Goal: Transaction & Acquisition: Purchase product/service

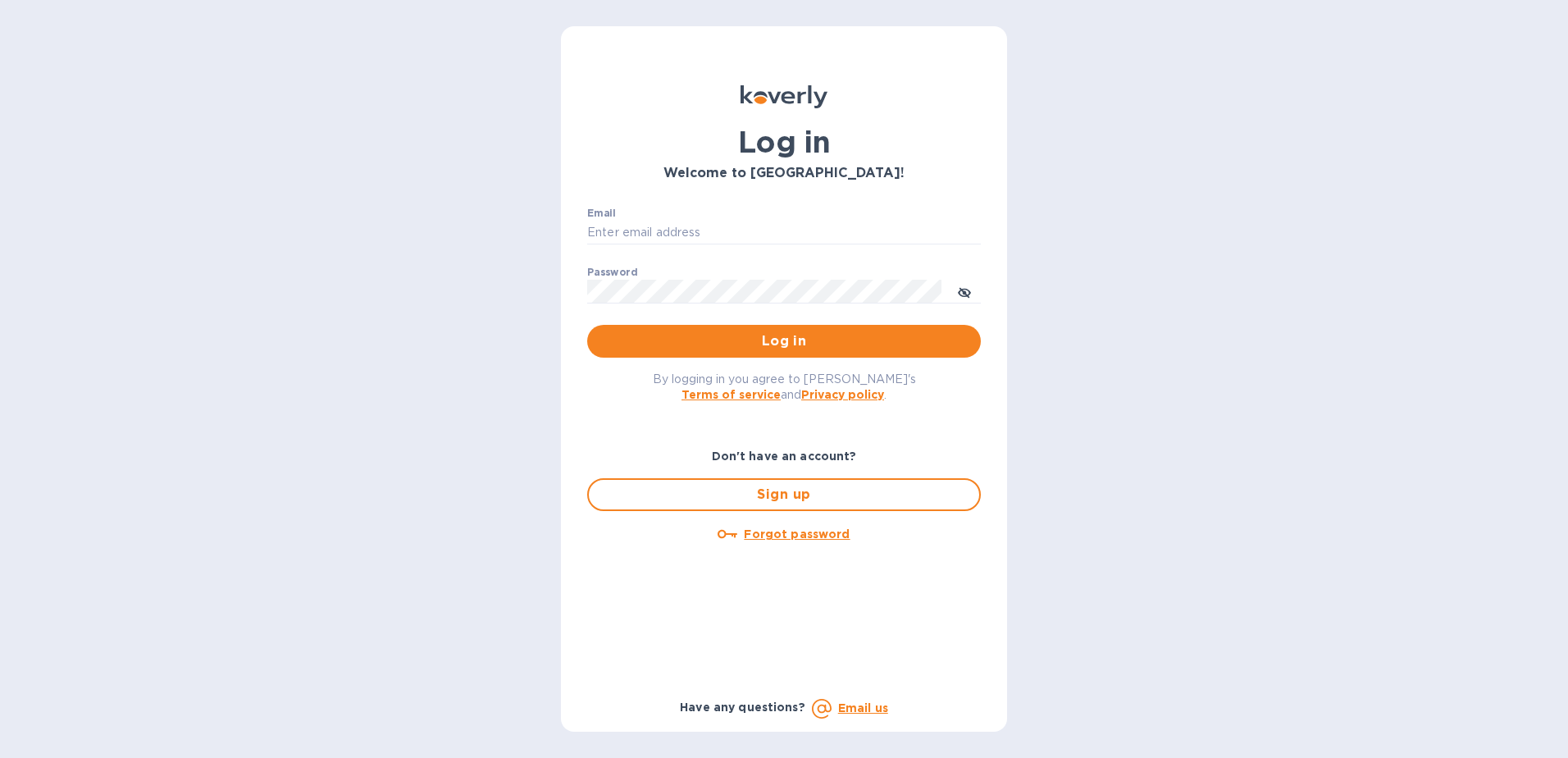
click at [727, 227] on input "Email" at bounding box center [784, 232] width 394 height 24
type input "[EMAIL_ADDRESS][DOMAIN_NAME]"
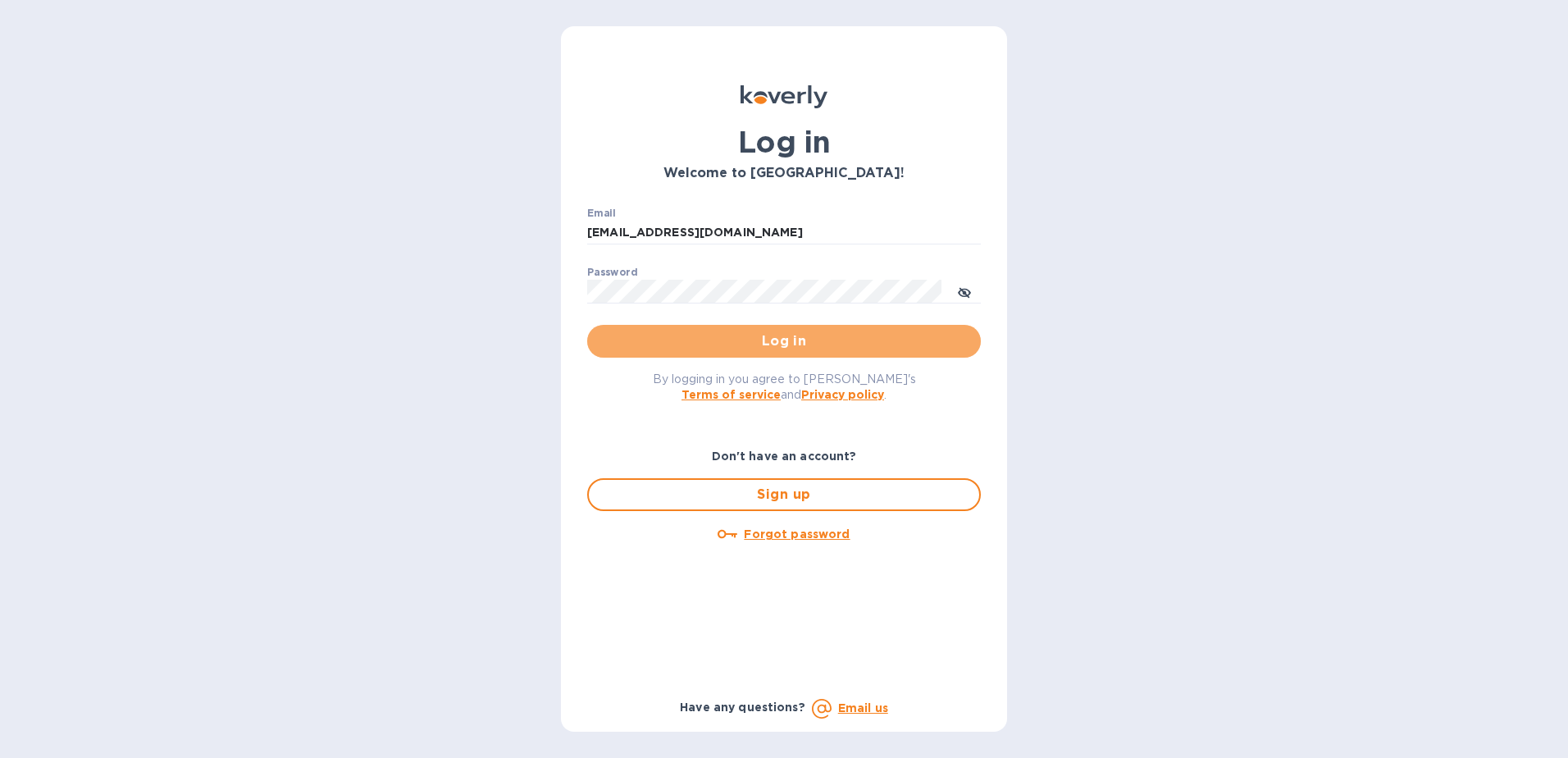
click at [751, 339] on span "Log in" at bounding box center [784, 341] width 368 height 20
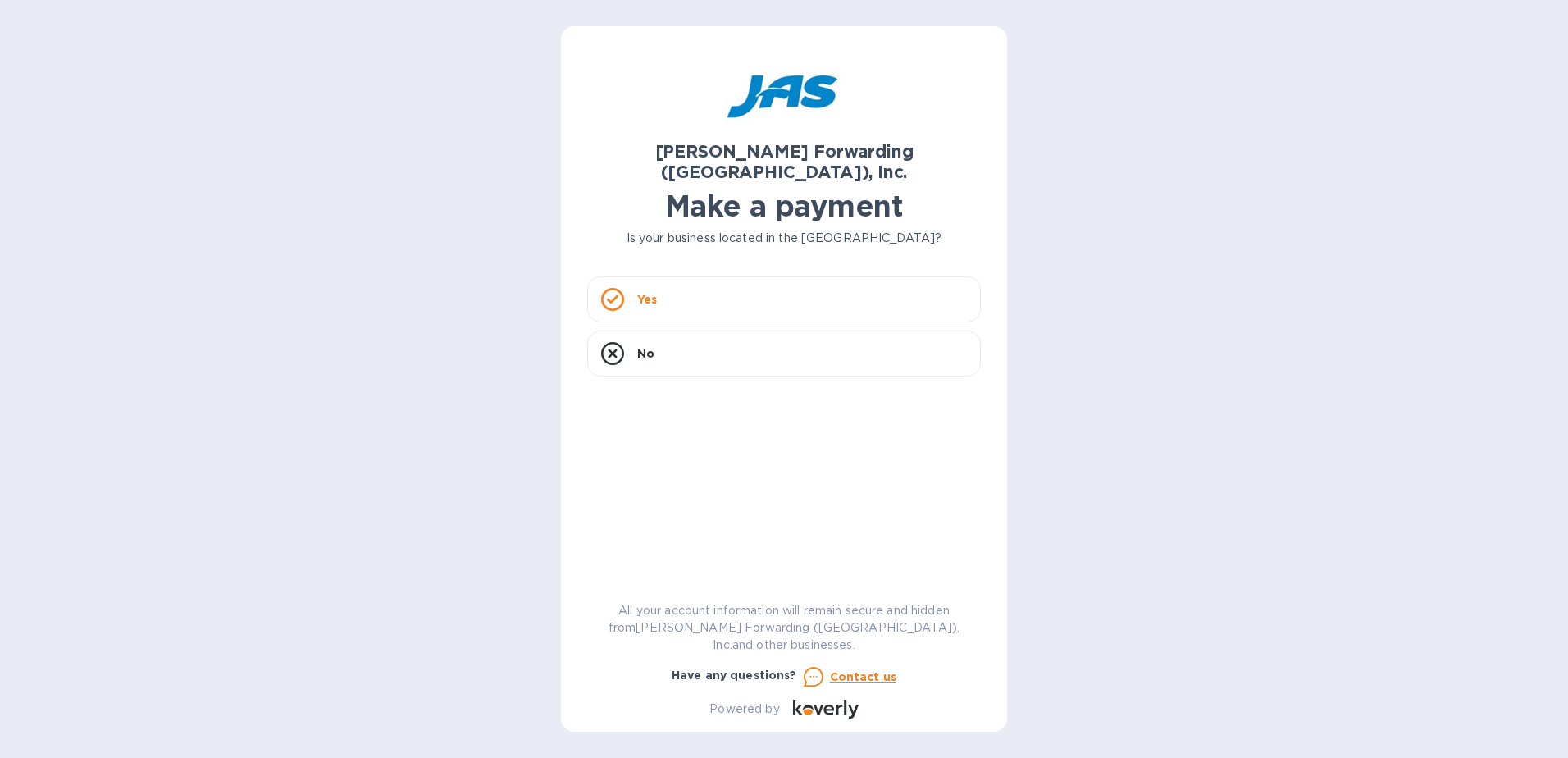
click at [662, 283] on div "Yes" at bounding box center [784, 299] width 394 height 46
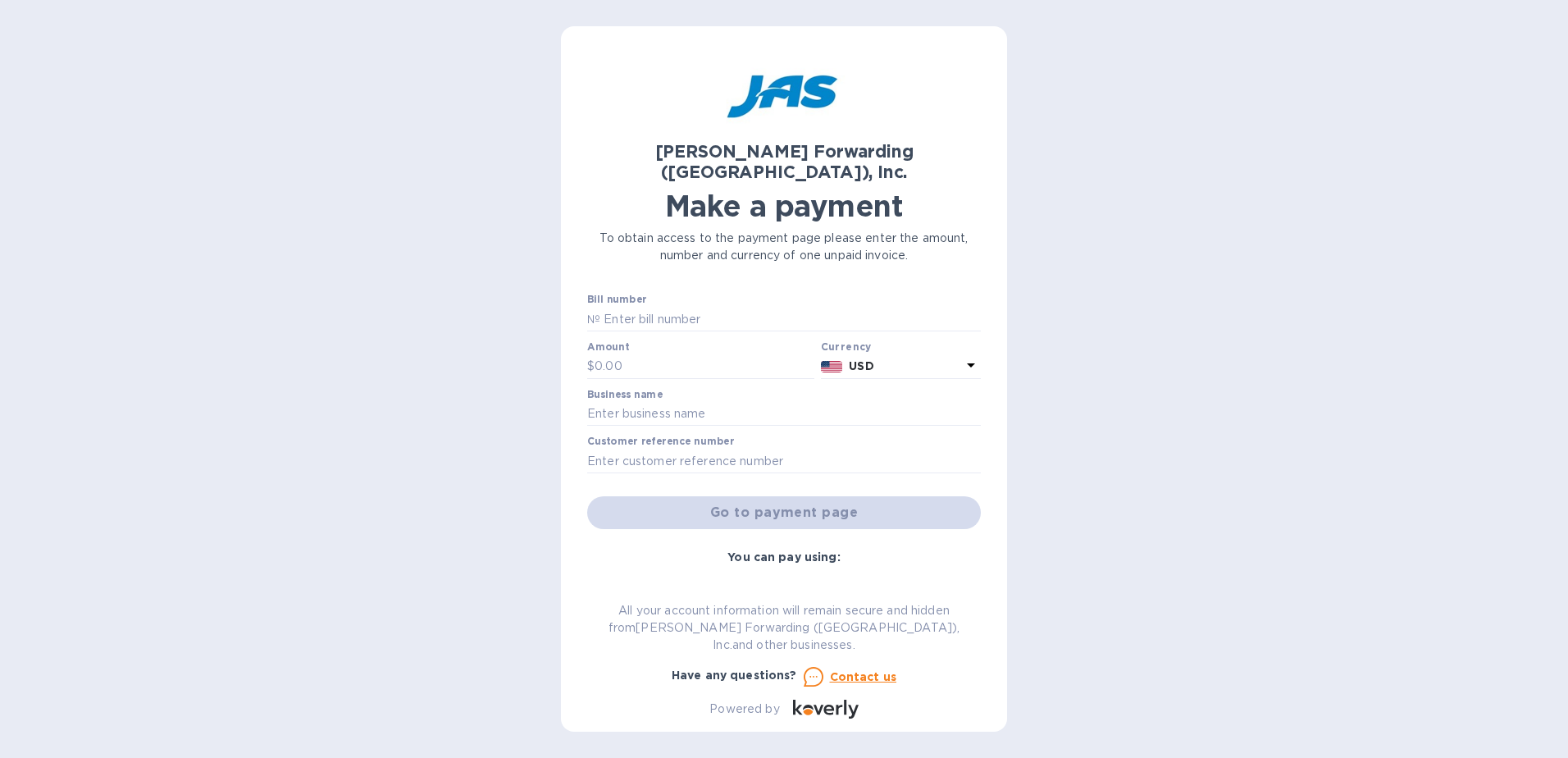
click at [595, 311] on p "№" at bounding box center [594, 319] width 13 height 17
click at [579, 303] on div "JAS Forwarding (USA), Inc. Make a payment To obtain access to the payment page …" at bounding box center [783, 379] width 446 height 705
click at [604, 307] on input "text" at bounding box center [790, 318] width 380 height 24
type input "DET503340126"
click at [646, 354] on input "text" at bounding box center [704, 366] width 220 height 24
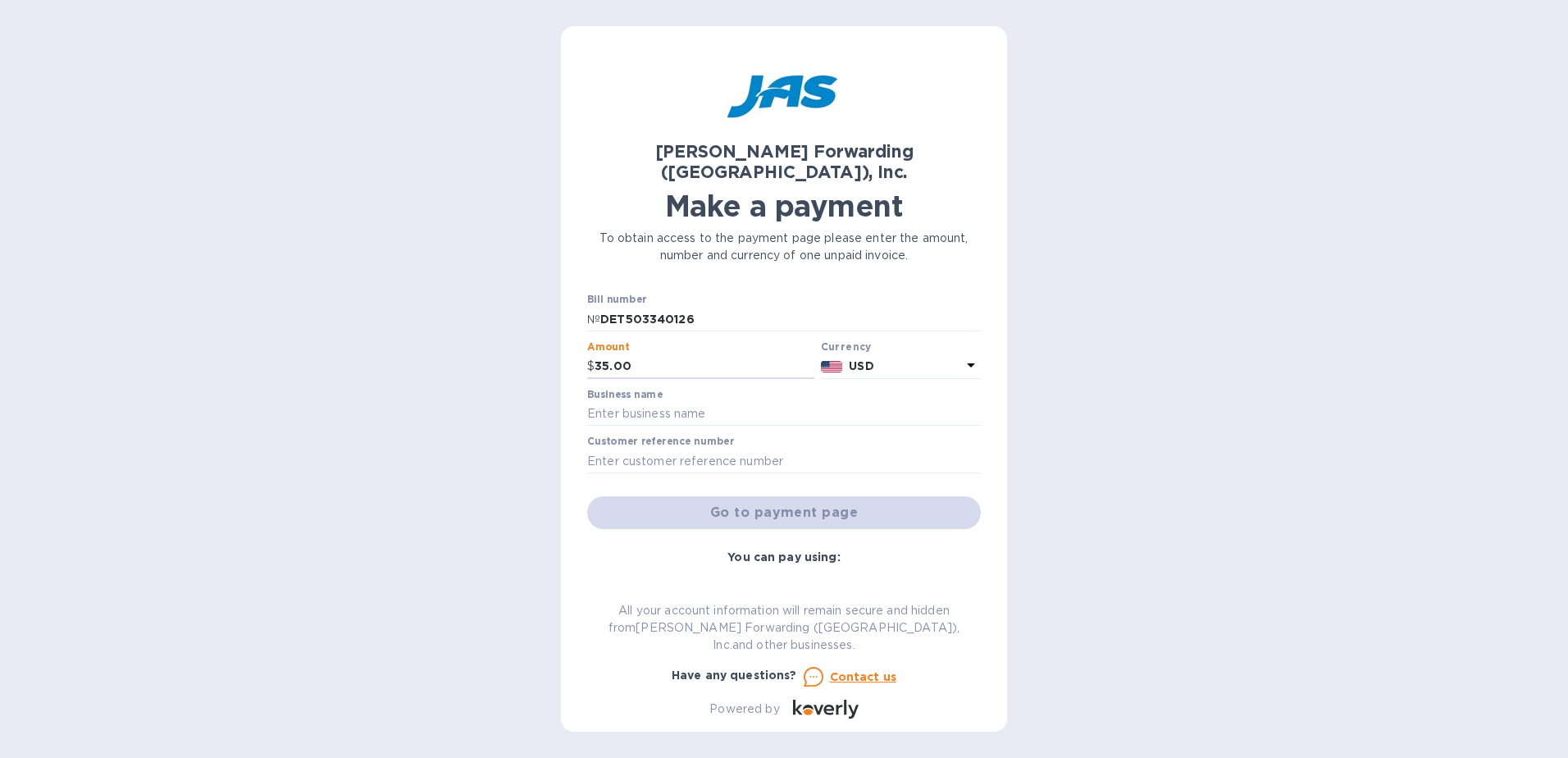
type input "35.00"
click at [727, 402] on input "text" at bounding box center [784, 414] width 394 height 24
type input "INCOE CORPORATION"
type input "INCOETYM"
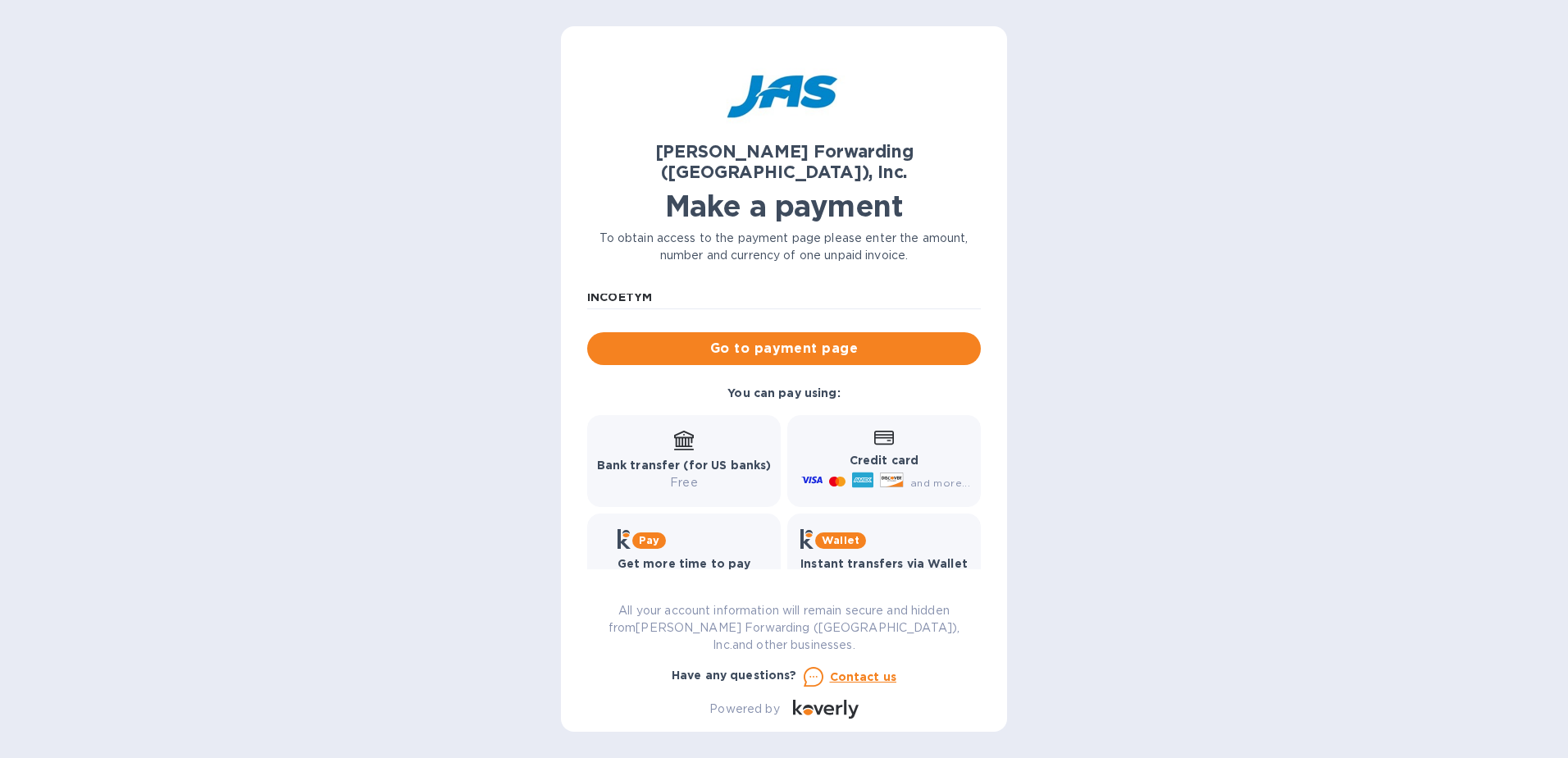
scroll to position [172, 0]
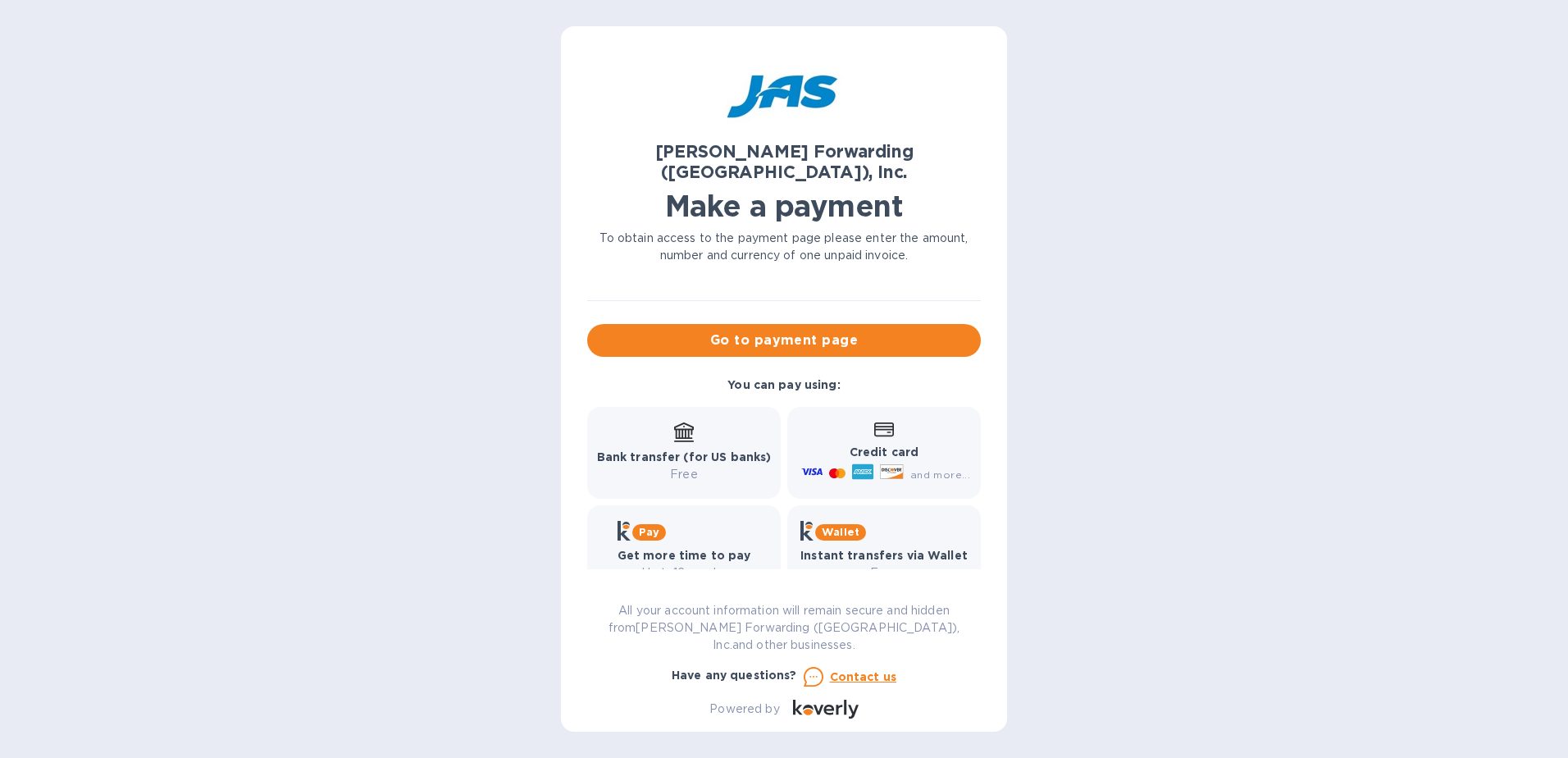
click at [795, 330] on span "Go to payment page" at bounding box center [784, 340] width 368 height 20
